Goal: Book appointment/travel/reservation

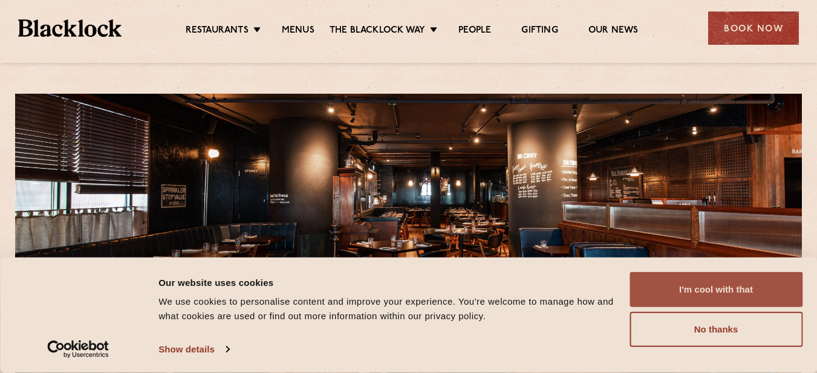
click at [734, 291] on button "I'm cool with that" at bounding box center [715, 289] width 173 height 35
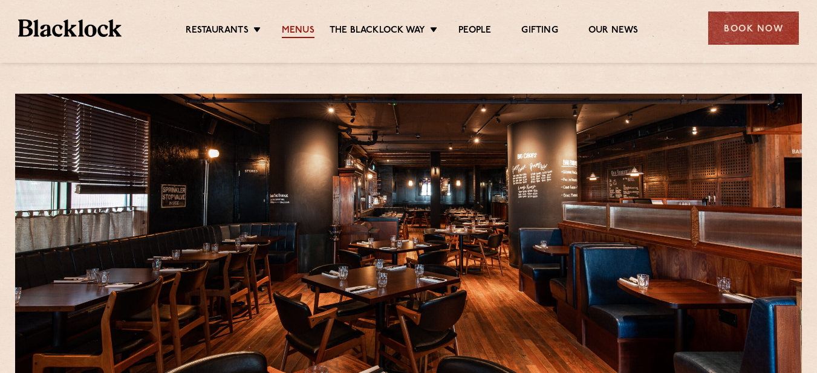
click at [300, 29] on link "Menus" at bounding box center [298, 31] width 33 height 13
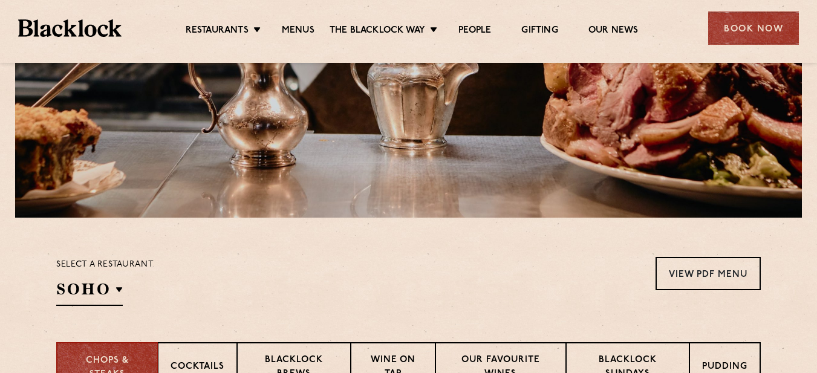
scroll to position [306, 0]
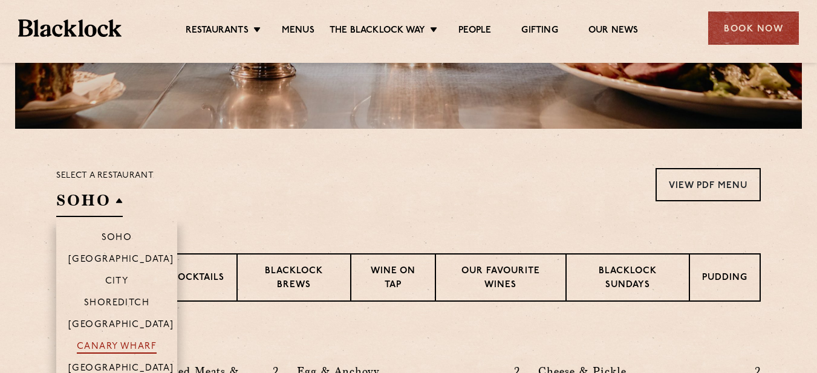
click at [132, 342] on p "Canary Wharf" at bounding box center [117, 348] width 80 height 12
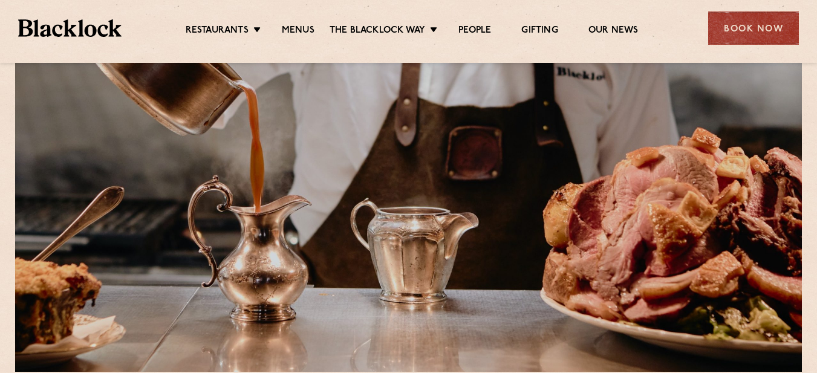
scroll to position [56, 0]
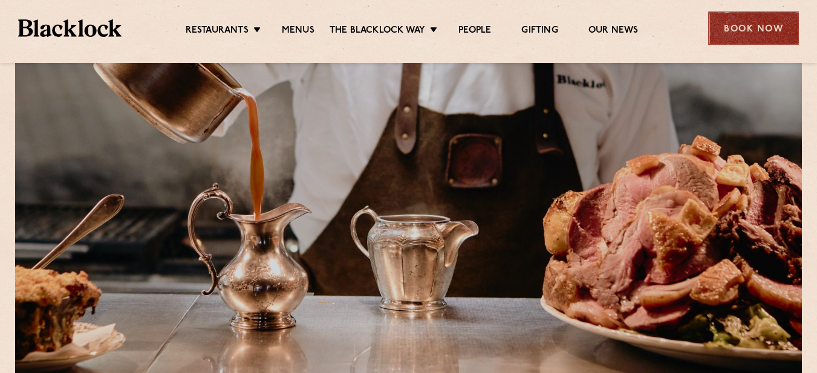
click at [724, 29] on div "Book Now" at bounding box center [753, 27] width 91 height 33
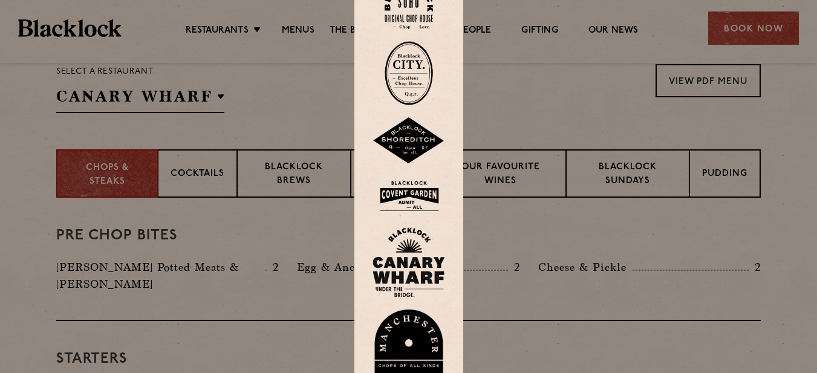
scroll to position [427, 0]
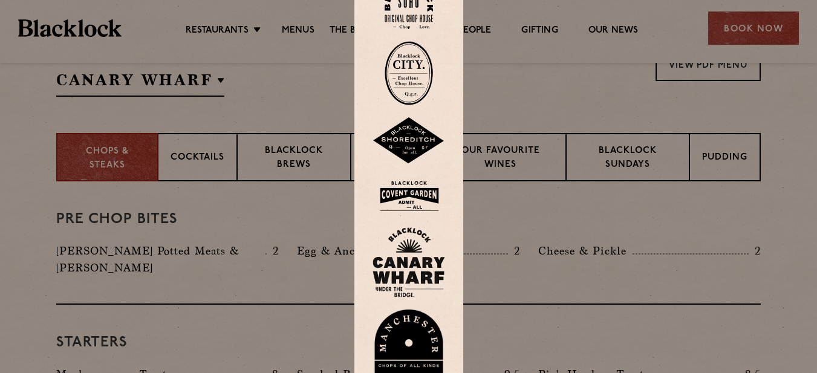
click at [725, 323] on div at bounding box center [408, 186] width 817 height 373
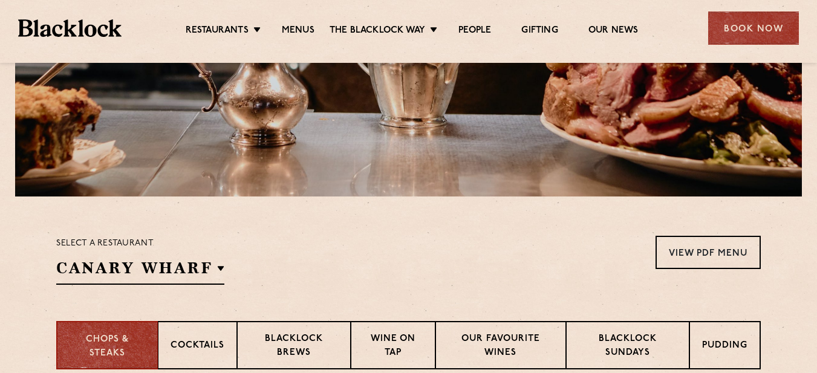
scroll to position [0, 0]
